Goal: Task Accomplishment & Management: Use online tool/utility

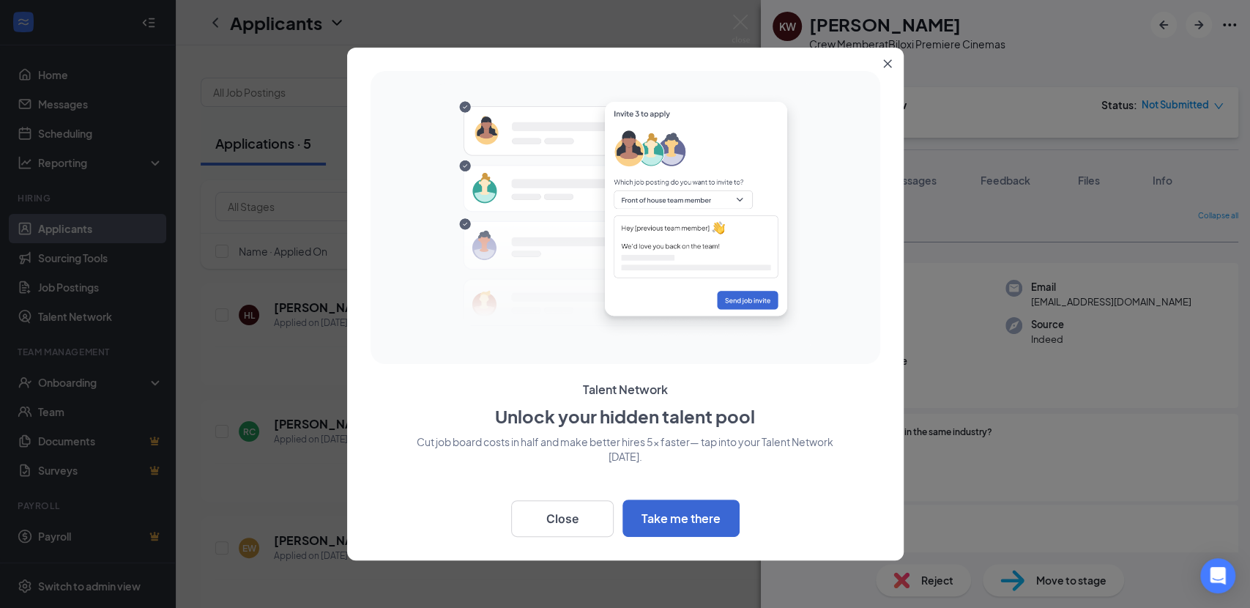
click at [887, 65] on icon "Close" at bounding box center [887, 63] width 9 height 9
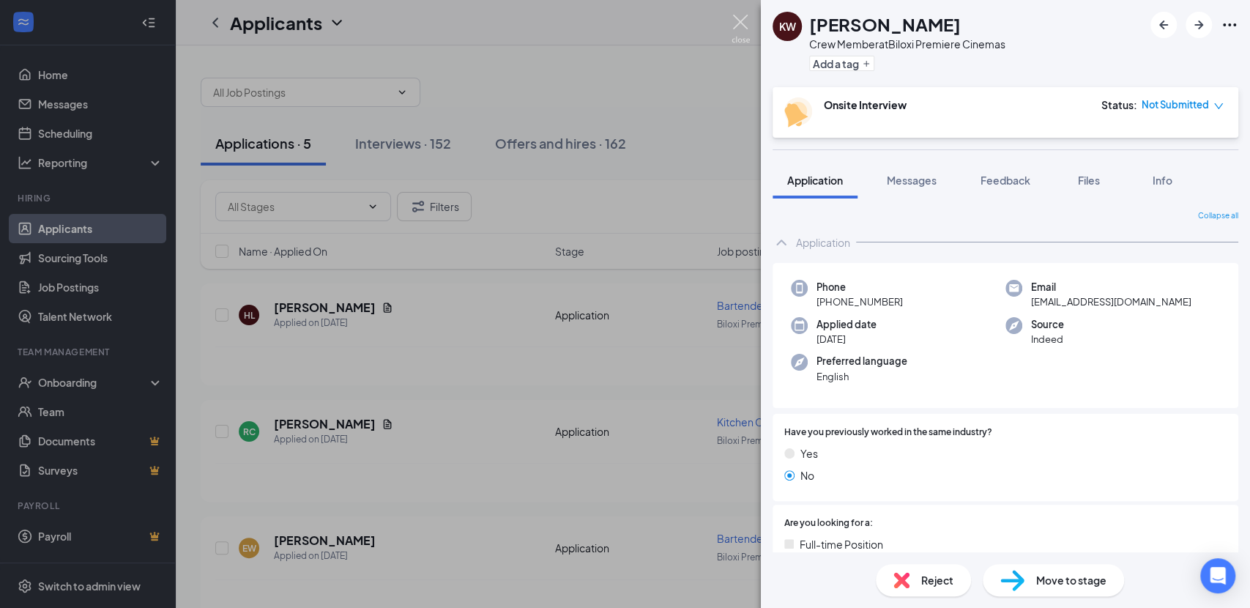
click at [737, 18] on img at bounding box center [741, 29] width 18 height 29
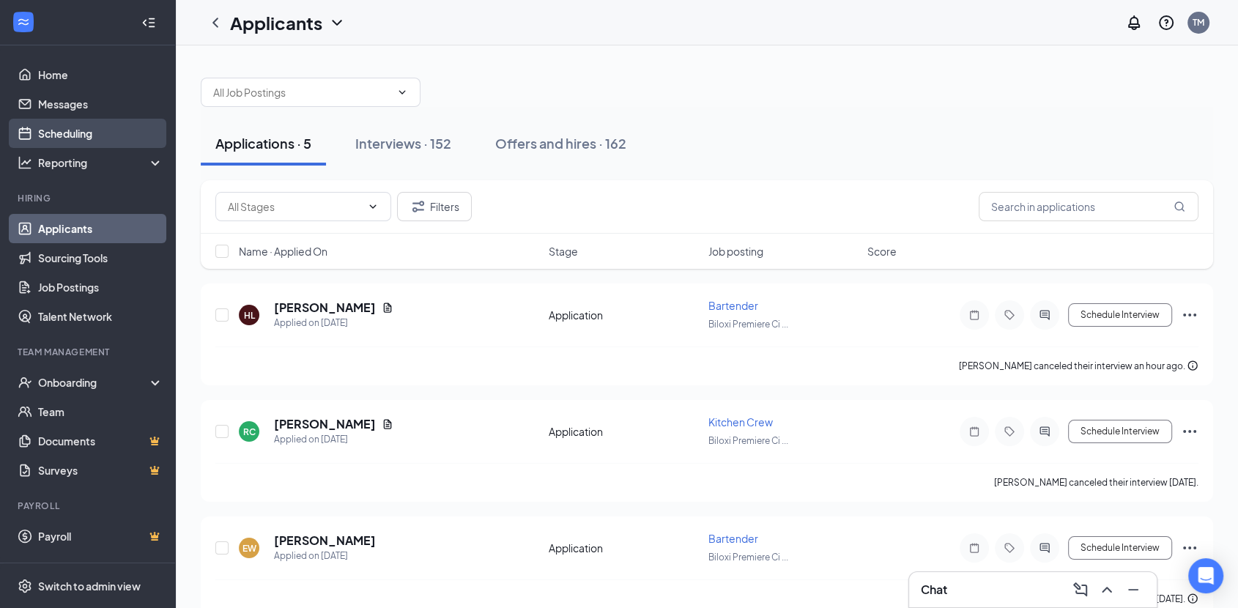
click at [63, 135] on link "Scheduling" at bounding box center [100, 133] width 125 height 29
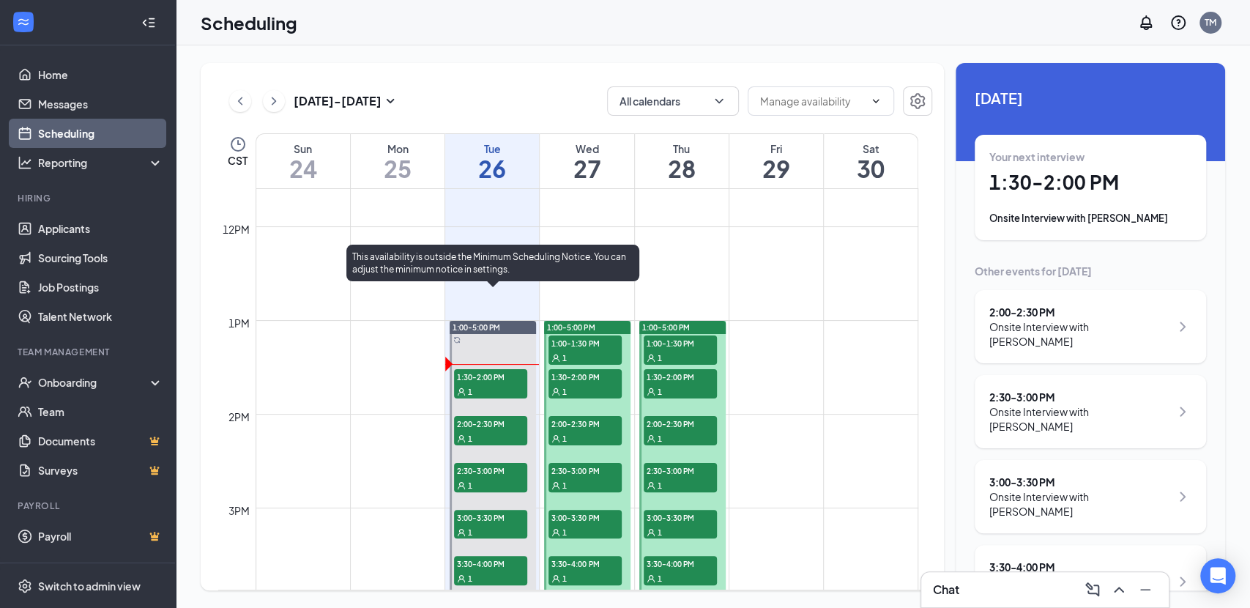
scroll to position [1126, 0]
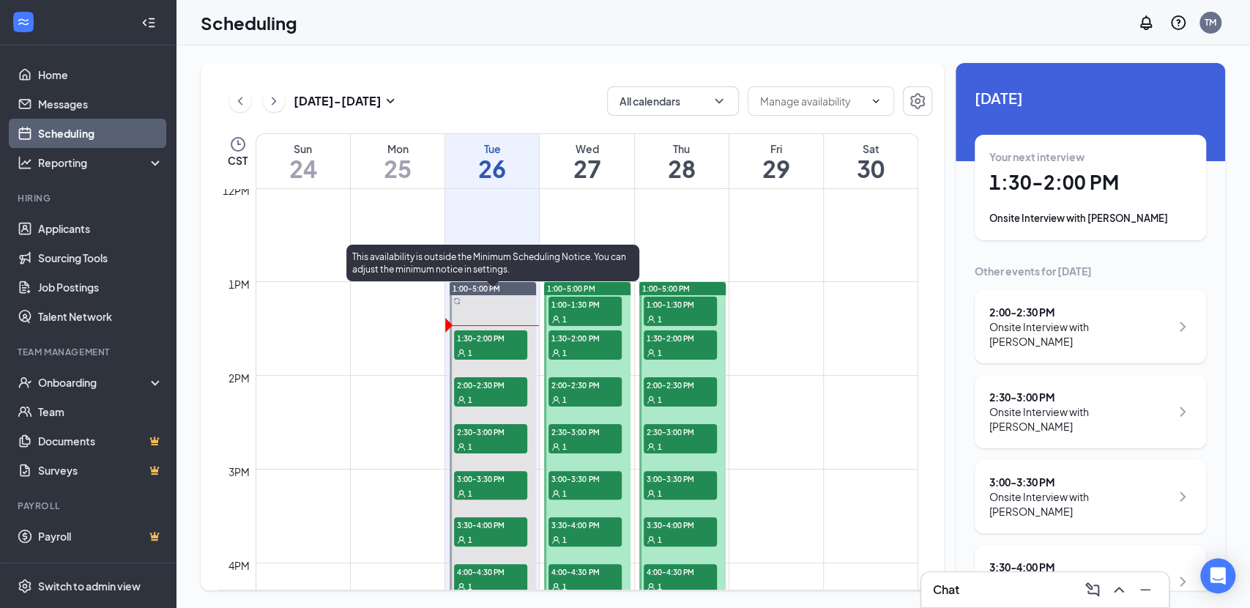
click at [497, 345] on div "1" at bounding box center [490, 352] width 73 height 15
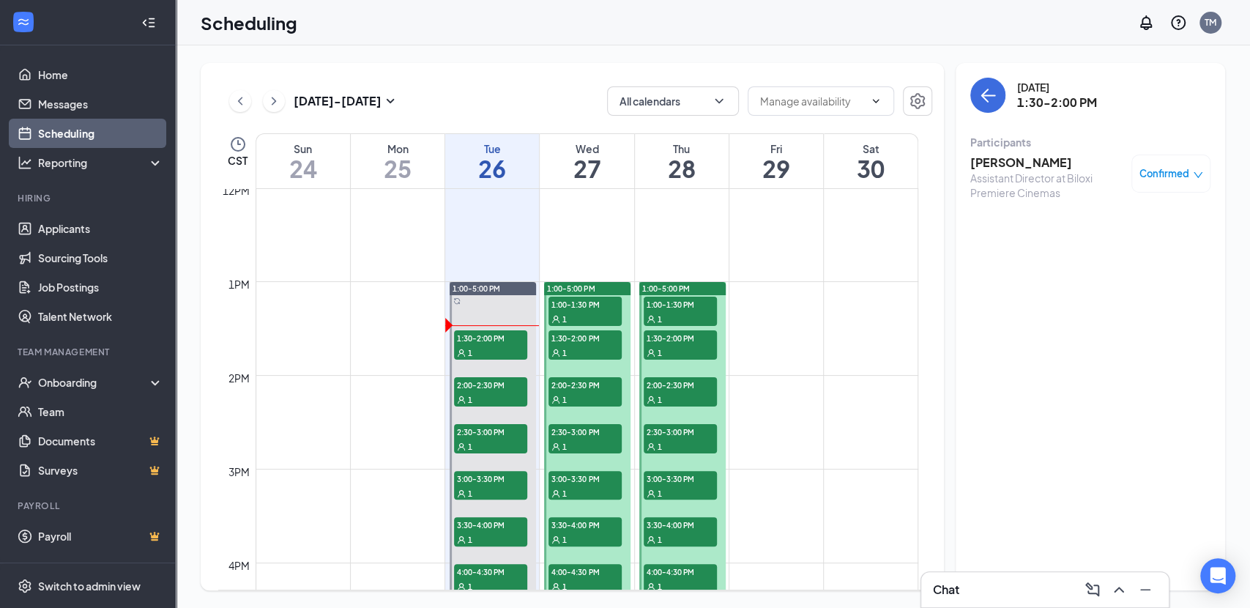
click at [1035, 161] on h3 "[PERSON_NAME]" at bounding box center [1047, 163] width 154 height 16
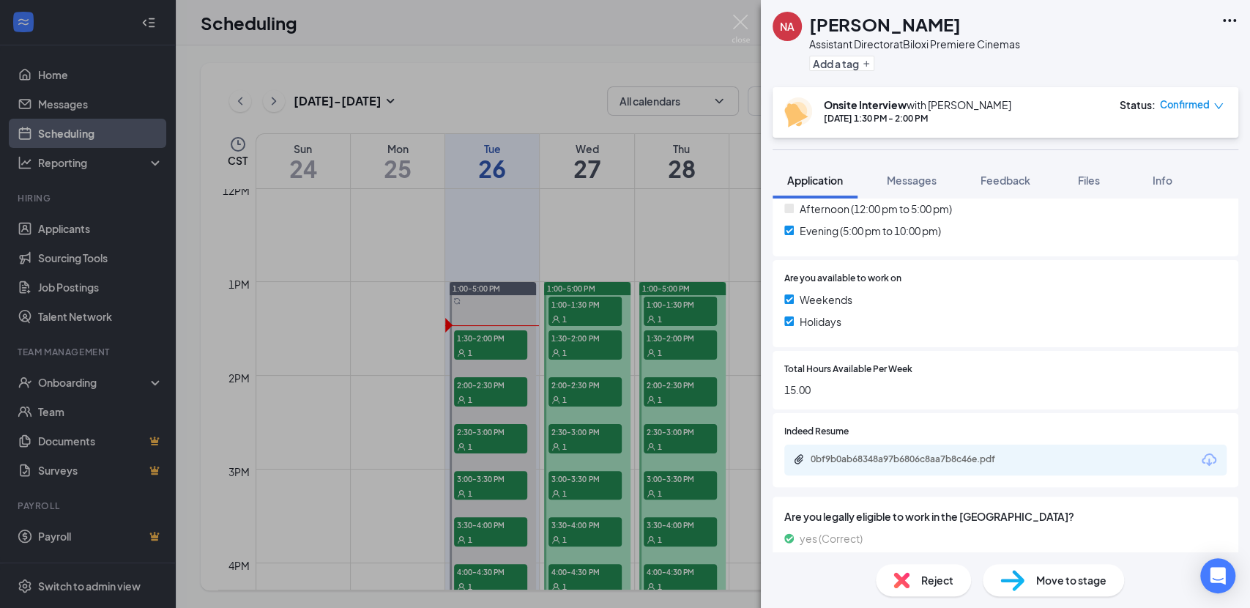
scroll to position [488, 0]
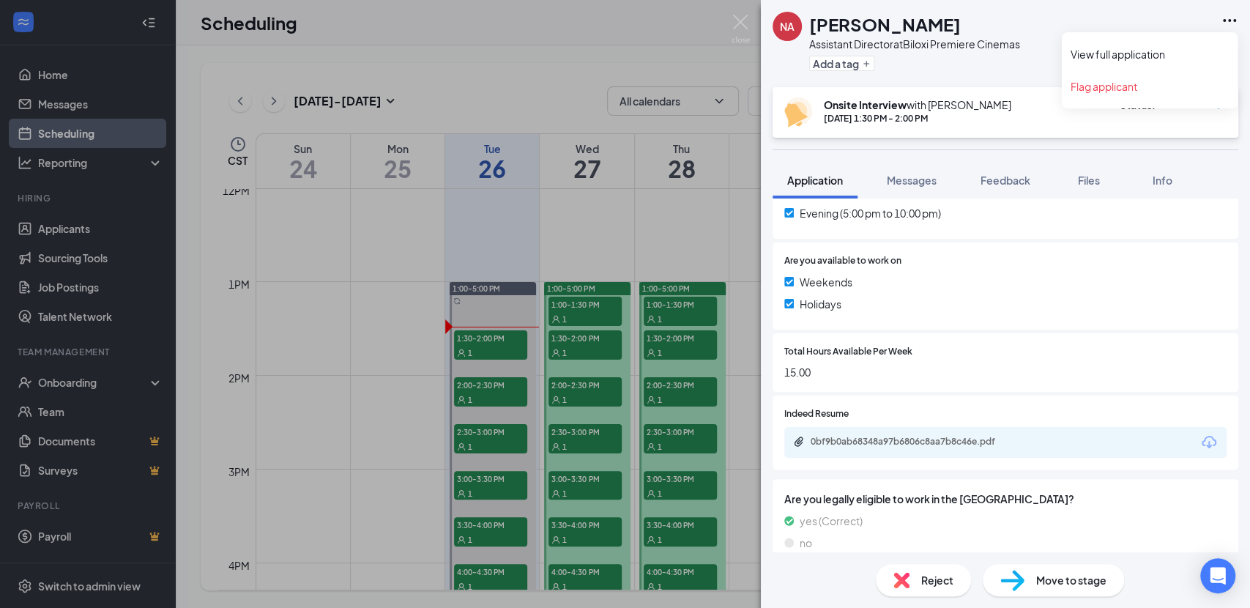
click at [1232, 18] on icon "Ellipses" at bounding box center [1230, 21] width 18 height 18
click at [1158, 48] on link "View full application" at bounding box center [1150, 54] width 158 height 15
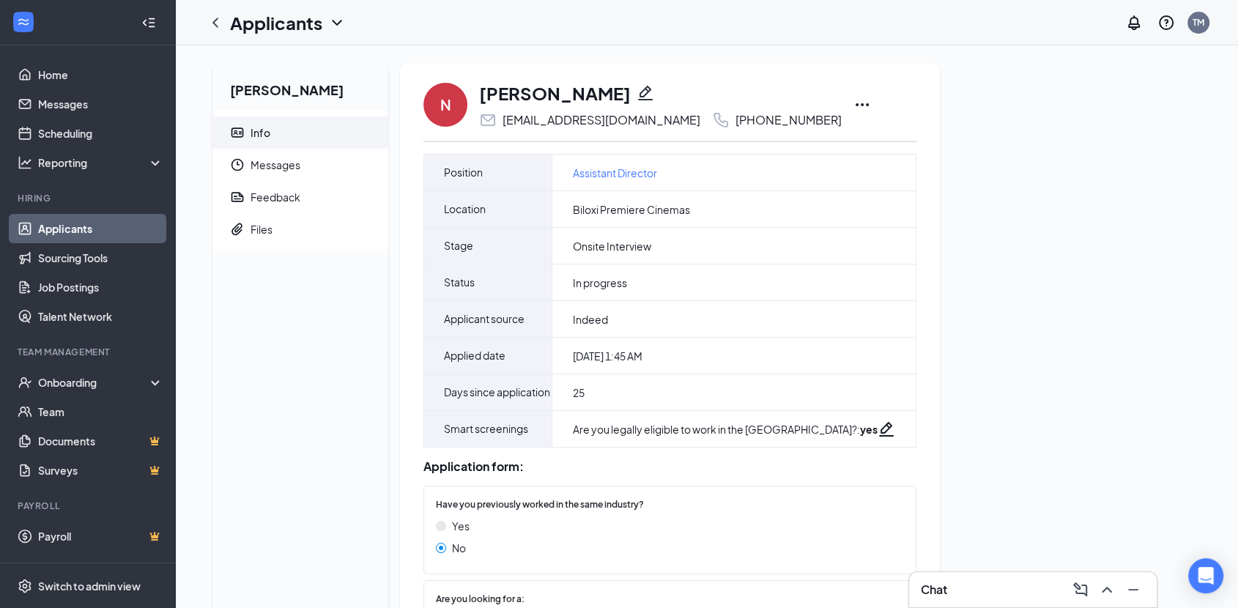
click at [853, 101] on icon "Ellipses" at bounding box center [862, 105] width 18 height 18
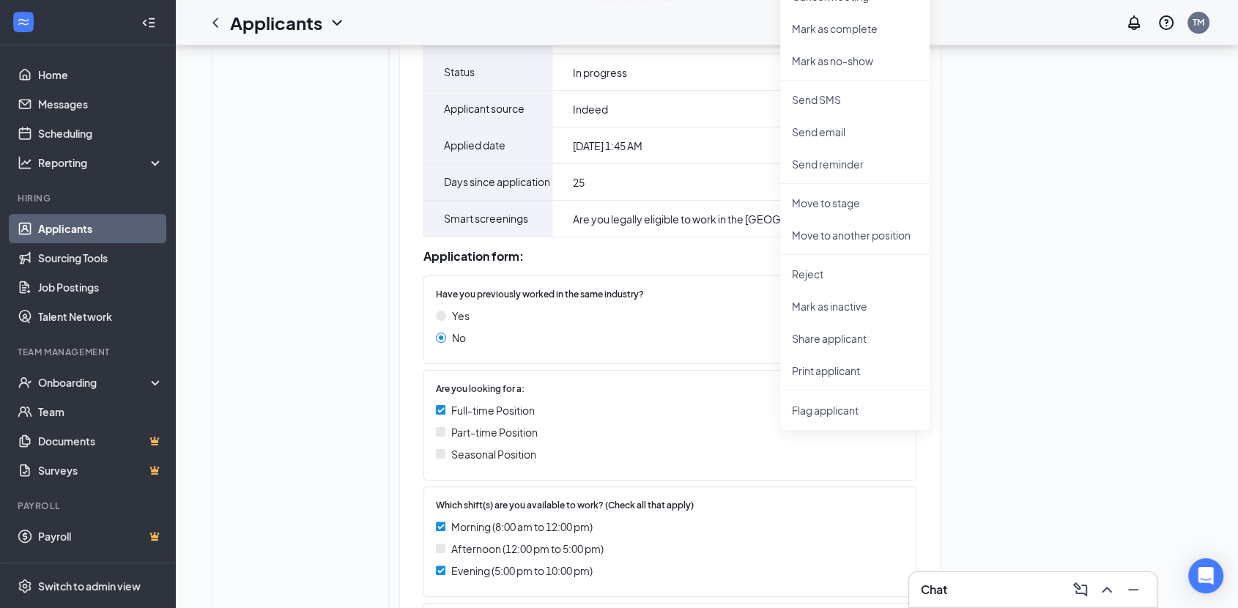
scroll to position [244, 0]
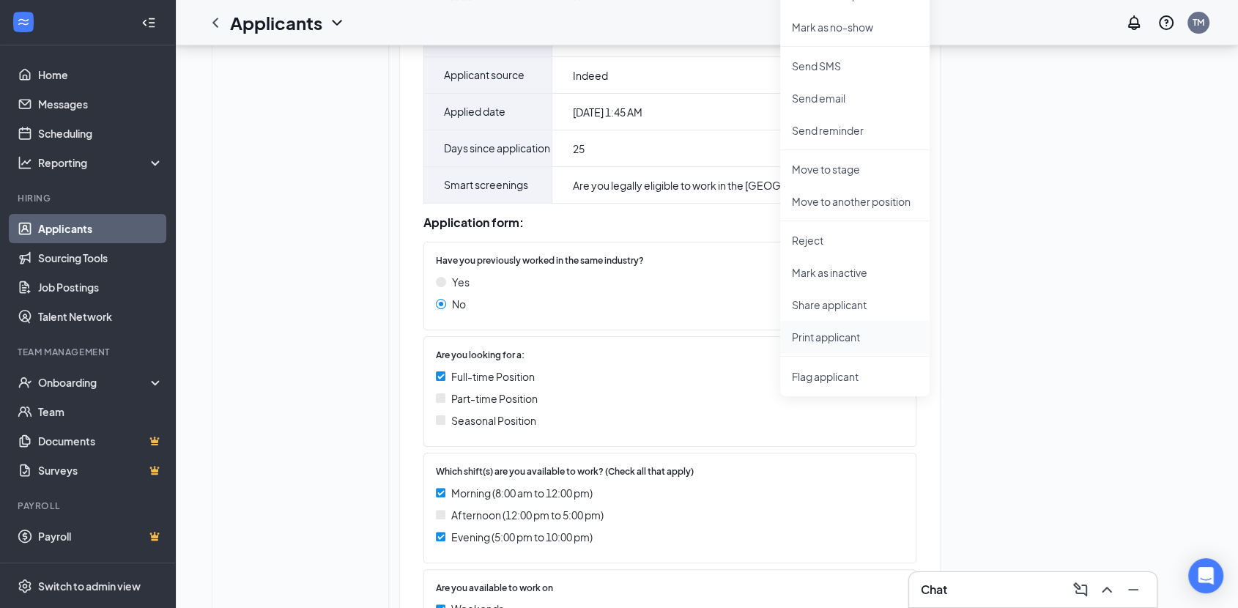
click at [840, 336] on p "Print applicant" at bounding box center [855, 337] width 126 height 15
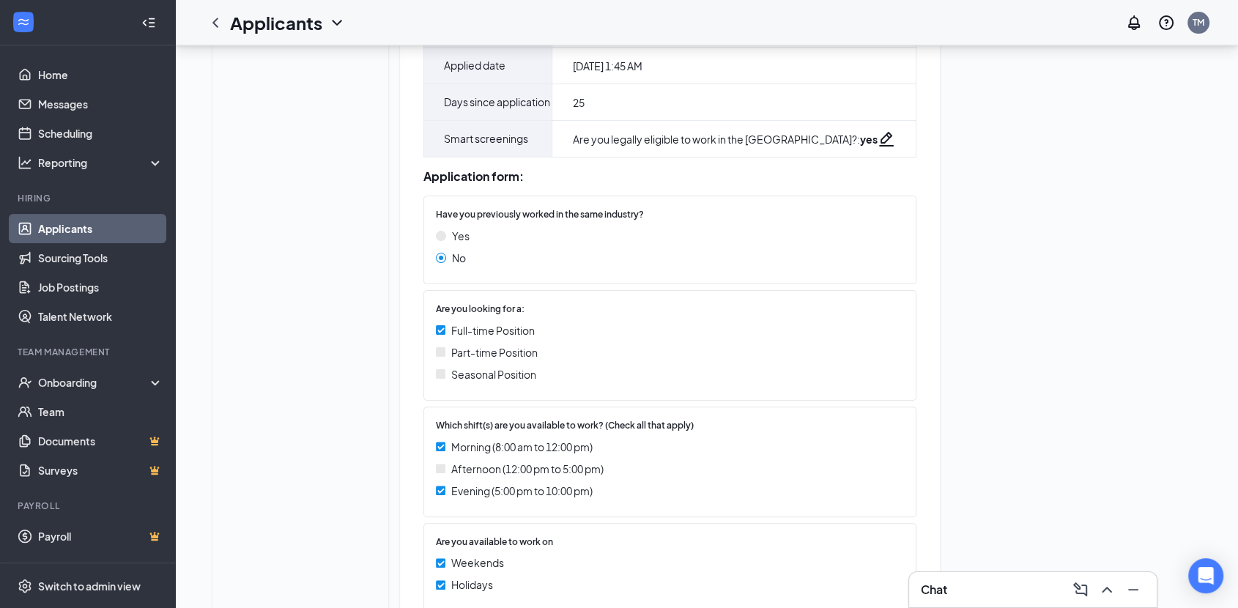
scroll to position [283, 0]
